Goal: Book appointment/travel/reservation

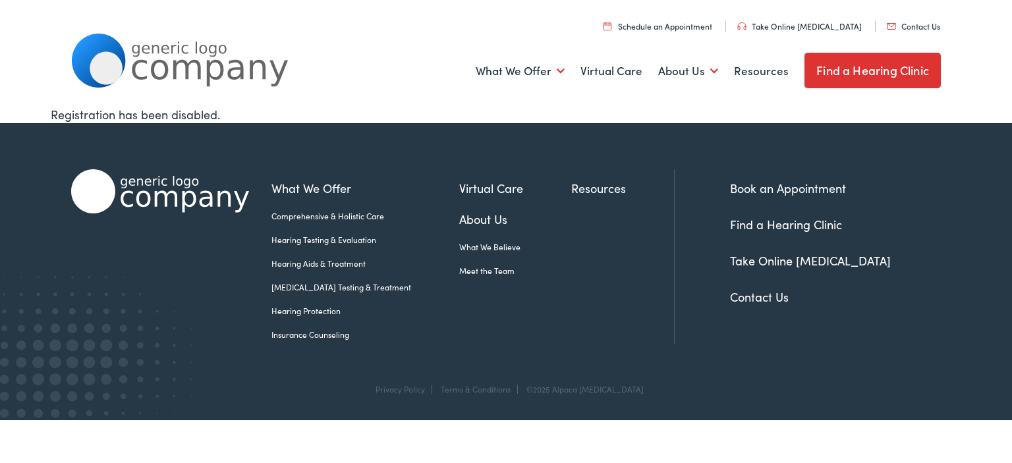
click at [868, 67] on link "Find a Hearing Clinic" at bounding box center [873, 71] width 136 height 36
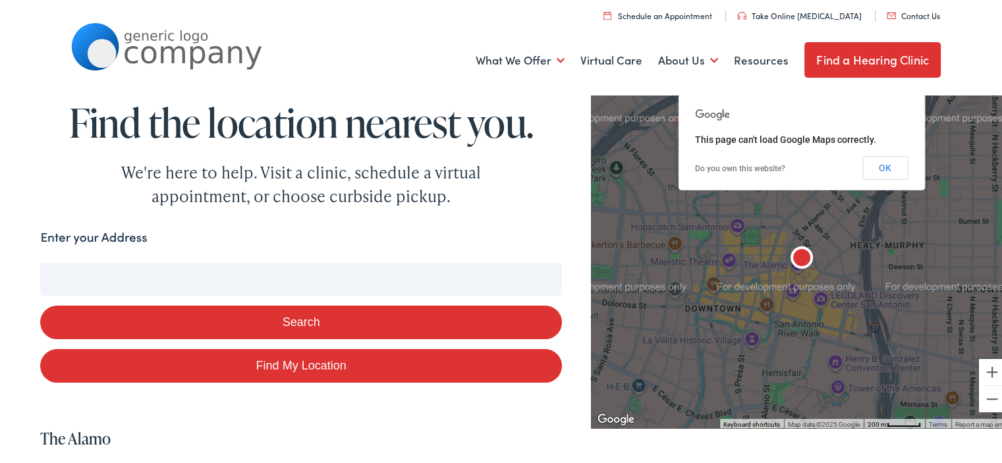
click at [327, 283] on input "Enter your Address" at bounding box center [300, 277] width 521 height 33
type input "1"
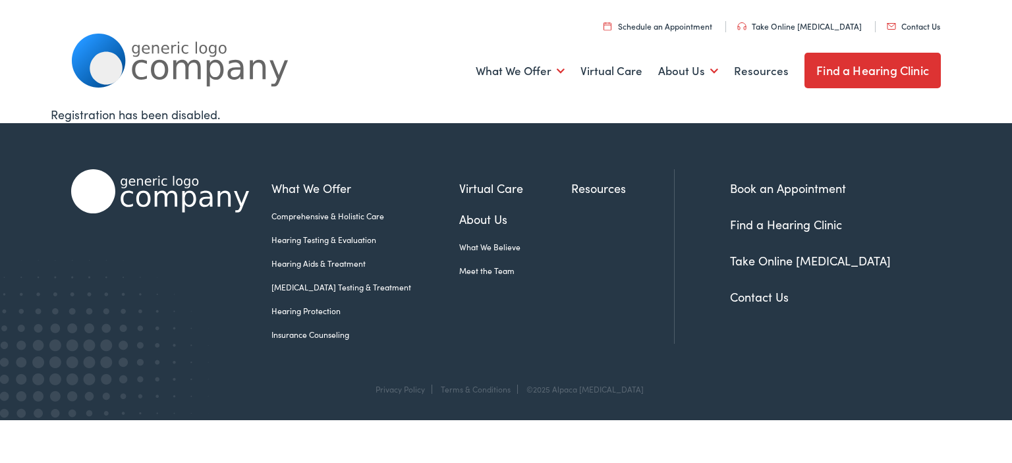
click at [668, 23] on link "Schedule an Appointment" at bounding box center [658, 25] width 109 height 11
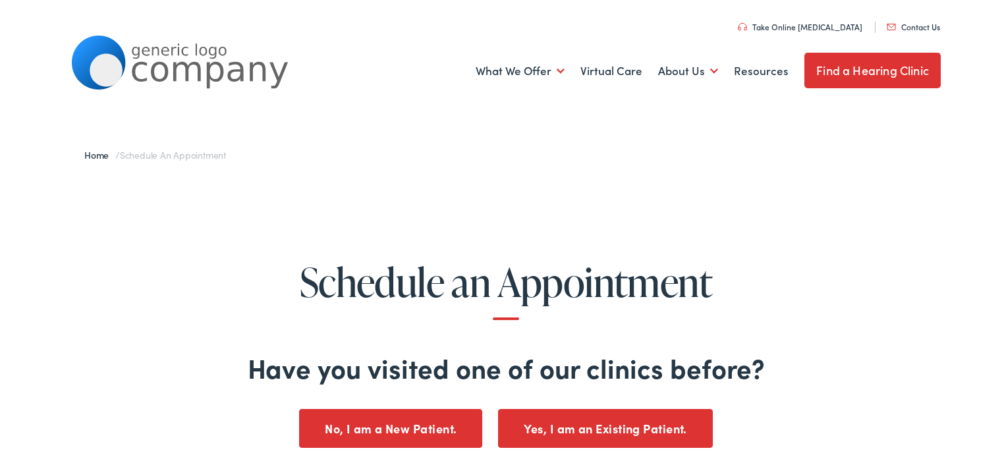
click at [827, 20] on link "Take Online [MEDICAL_DATA]" at bounding box center [800, 24] width 125 height 11
click at [370, 424] on button "No, I am a New Patient." at bounding box center [390, 426] width 183 height 39
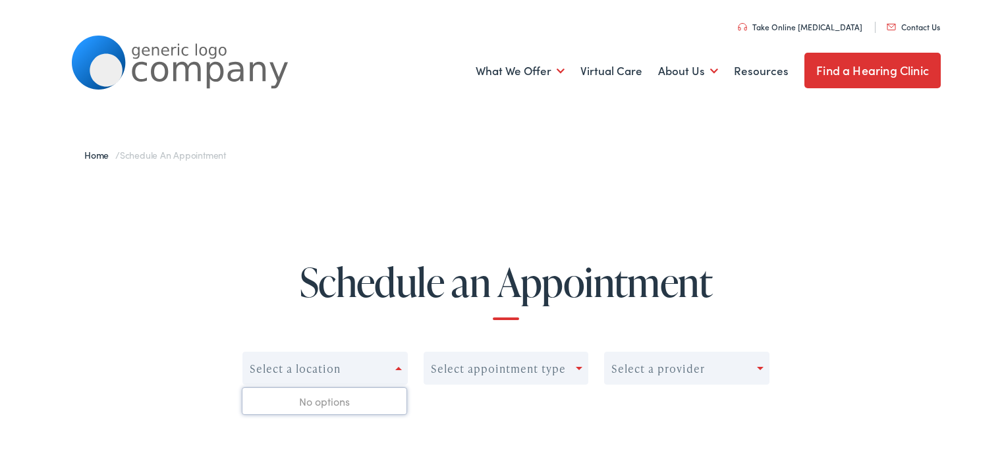
click at [395, 366] on span at bounding box center [398, 366] width 7 height 3
click at [571, 365] on div "Select appointment type" at bounding box center [500, 366] width 152 height 18
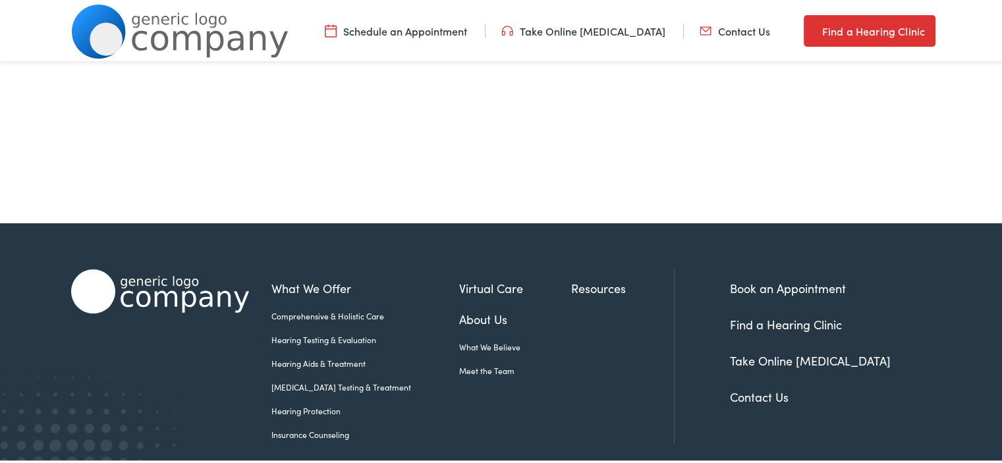
scroll to position [132, 0]
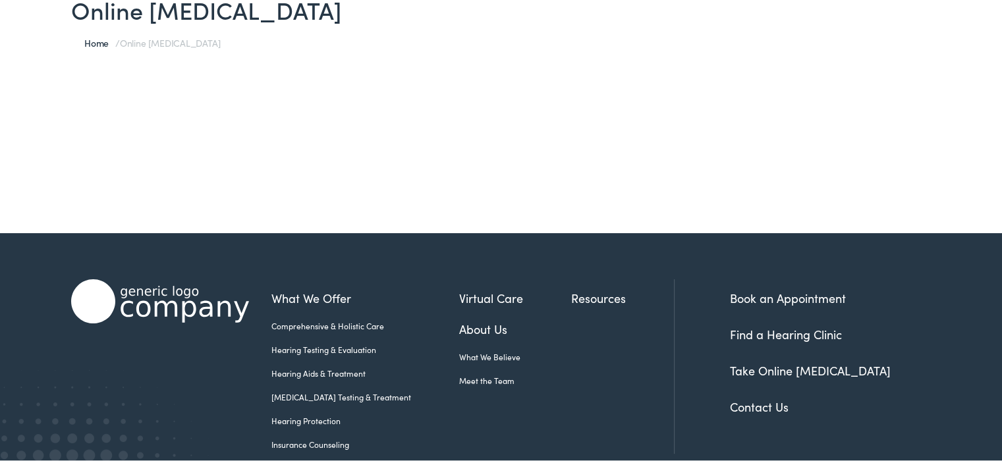
click at [826, 364] on link "Take Online [MEDICAL_DATA]" at bounding box center [810, 368] width 161 height 16
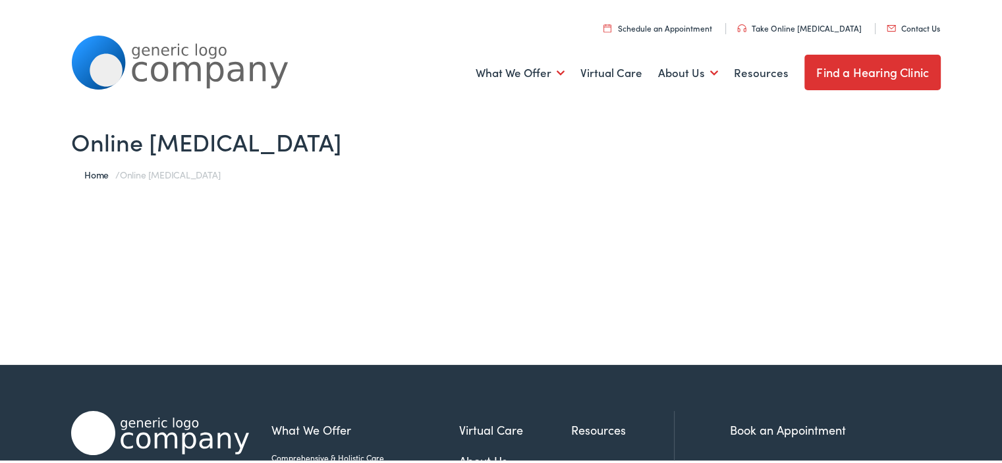
click at [788, 20] on link "Take Online [MEDICAL_DATA]" at bounding box center [799, 25] width 125 height 11
